Goal: Information Seeking & Learning: Learn about a topic

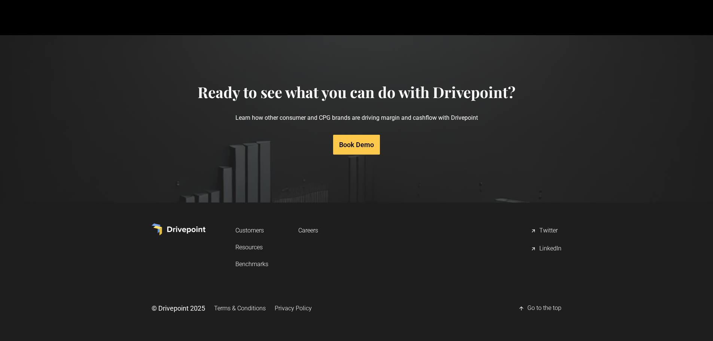
scroll to position [3575, 0]
click at [288, 308] on link "Privacy Policy" at bounding box center [293, 308] width 37 height 14
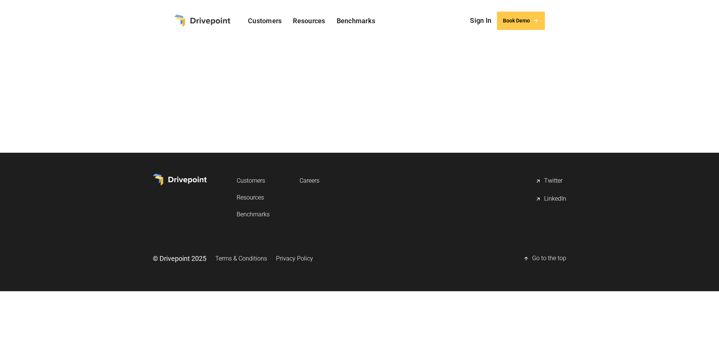
click at [294, 256] on link "Privacy Policy" at bounding box center [294, 258] width 37 height 14
